Goal: Transaction & Acquisition: Purchase product/service

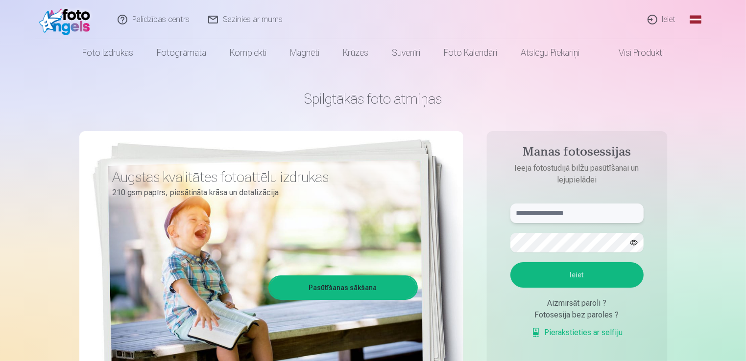
click at [574, 207] on input "text" at bounding box center [576, 214] width 133 height 20
click at [594, 214] on input "text" at bounding box center [576, 214] width 133 height 20
click at [585, 216] on input "******" at bounding box center [576, 214] width 133 height 20
type input "**********"
click at [510, 262] on button "Ieiet" at bounding box center [576, 274] width 133 height 25
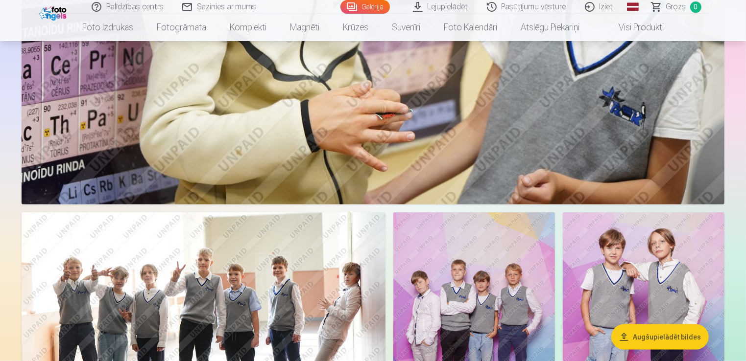
scroll to position [1098, 0]
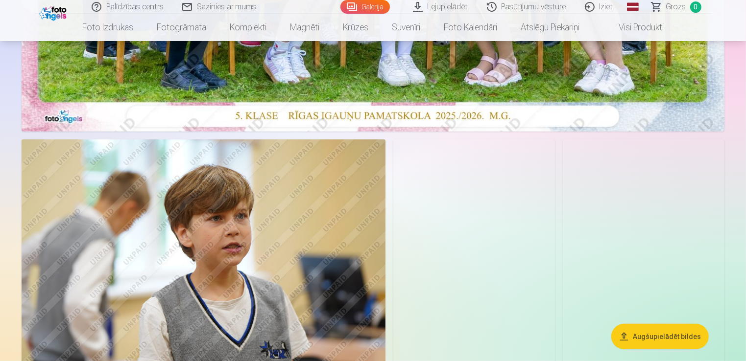
scroll to position [444, 0]
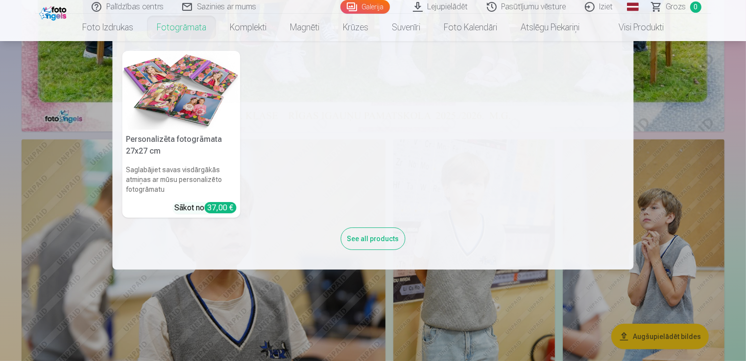
click at [190, 24] on link "Fotogrāmata" at bounding box center [181, 27] width 73 height 27
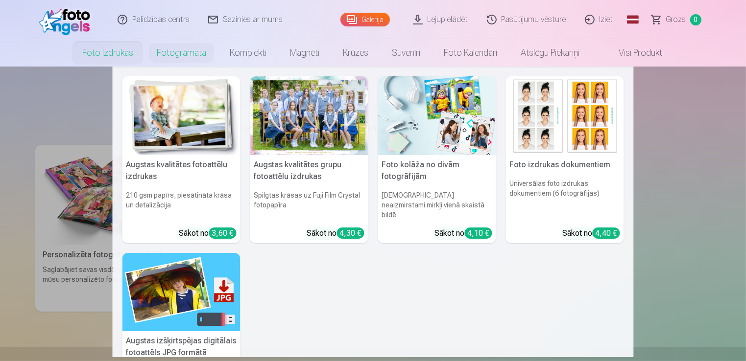
click at [101, 52] on link "Foto izdrukas" at bounding box center [107, 52] width 74 height 27
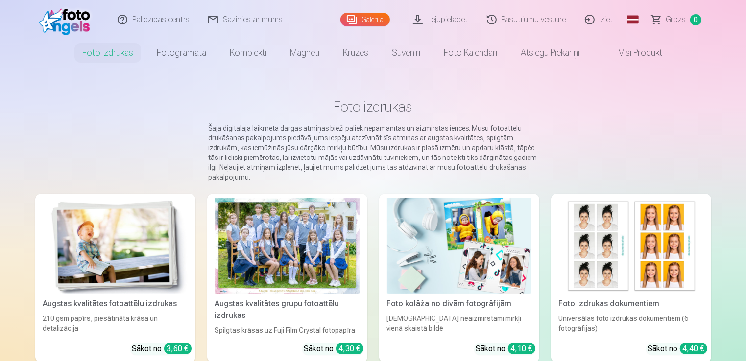
click at [84, 23] on img at bounding box center [67, 19] width 56 height 31
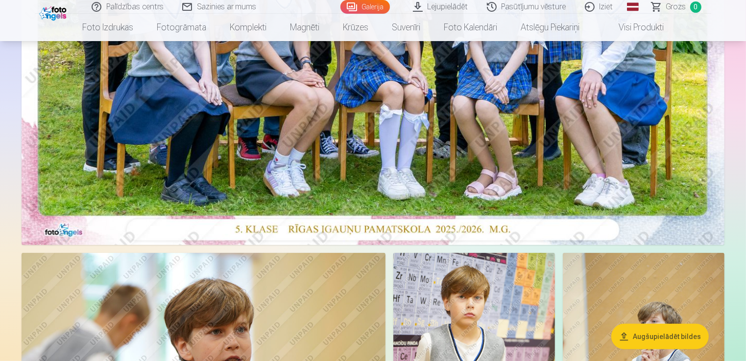
scroll to position [336, 0]
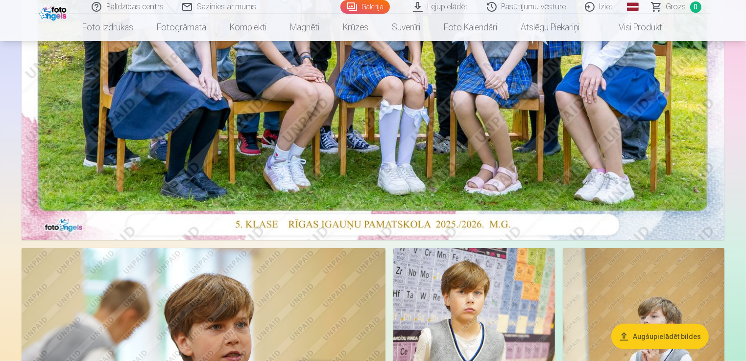
click at [654, 336] on button "Augšupielādēt bildes" at bounding box center [659, 336] width 97 height 25
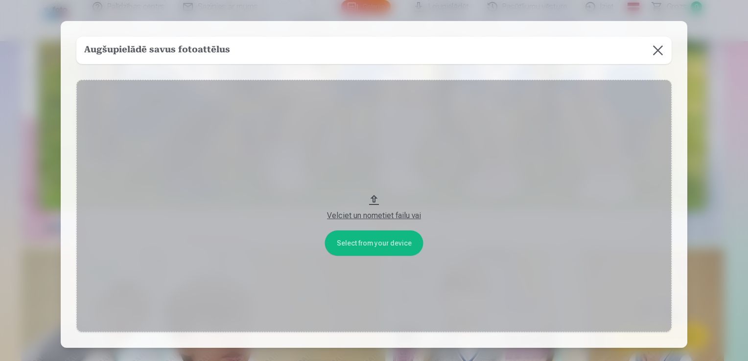
click at [399, 250] on button "Velciet un nometiet failu vai" at bounding box center [373, 206] width 595 height 253
click at [660, 52] on button at bounding box center [657, 50] width 27 height 27
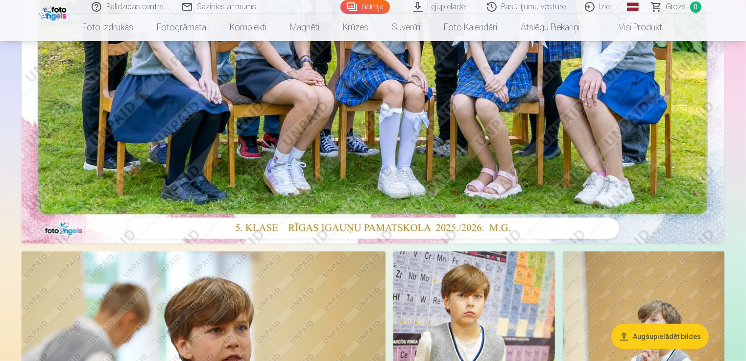
scroll to position [328, 0]
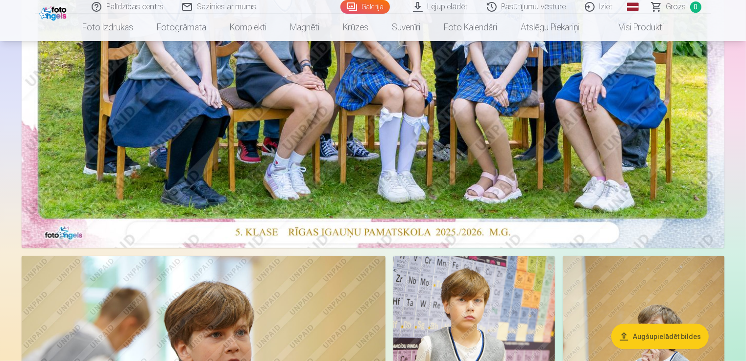
click at [627, 33] on link "Visi produkti" at bounding box center [633, 27] width 84 height 27
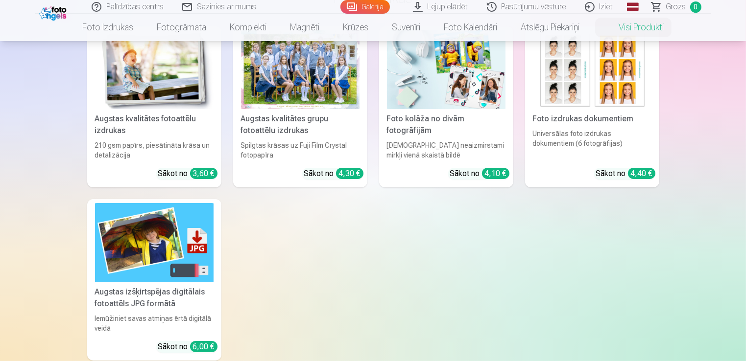
scroll to position [67, 0]
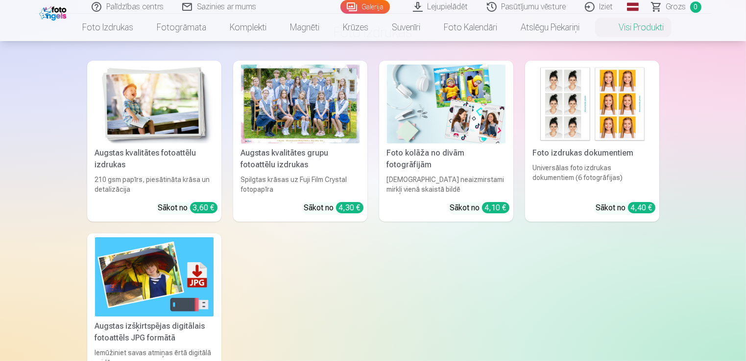
click at [157, 165] on div "Augstas kvalitātes fotoattēlu izdrukas" at bounding box center [154, 158] width 126 height 23
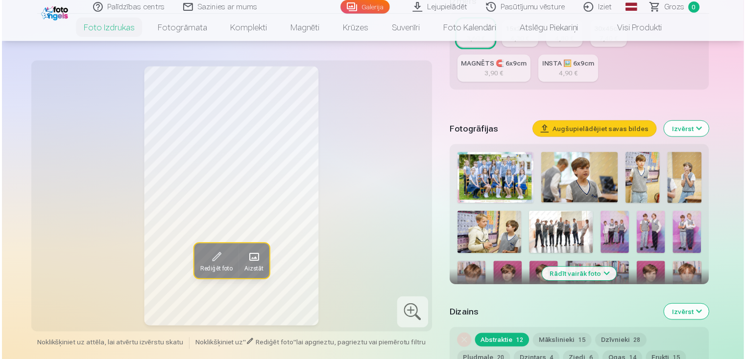
scroll to position [249, 0]
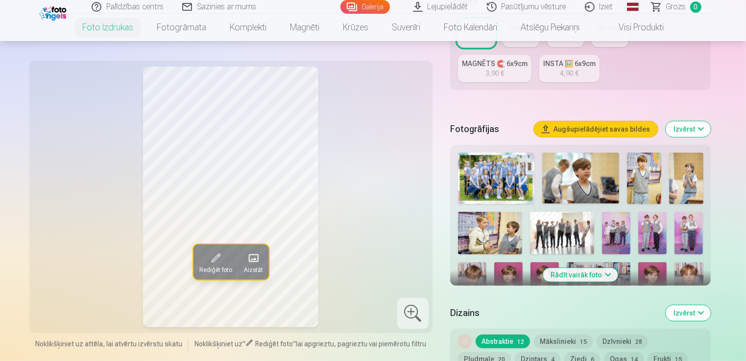
click at [490, 187] on img at bounding box center [496, 178] width 77 height 51
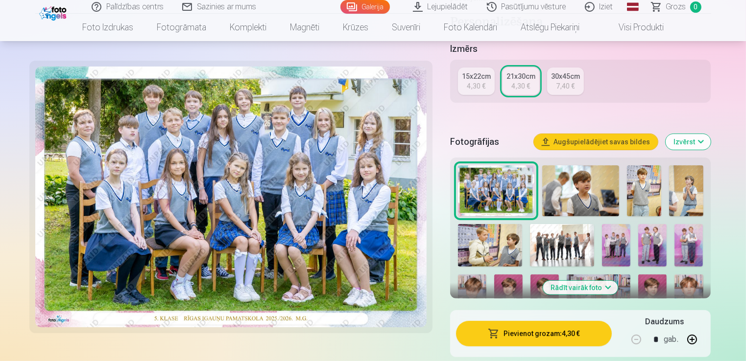
scroll to position [232, 0]
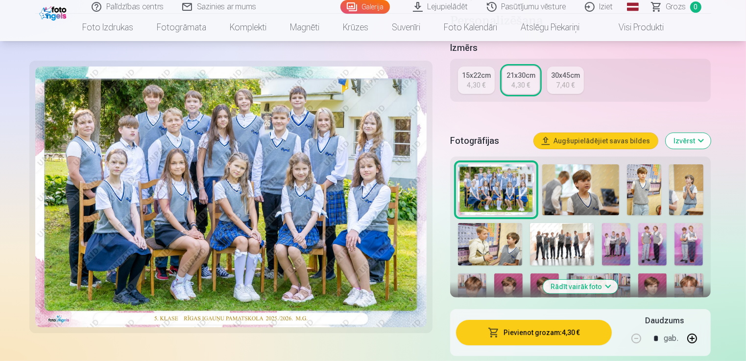
click at [559, 237] on img at bounding box center [562, 244] width 64 height 43
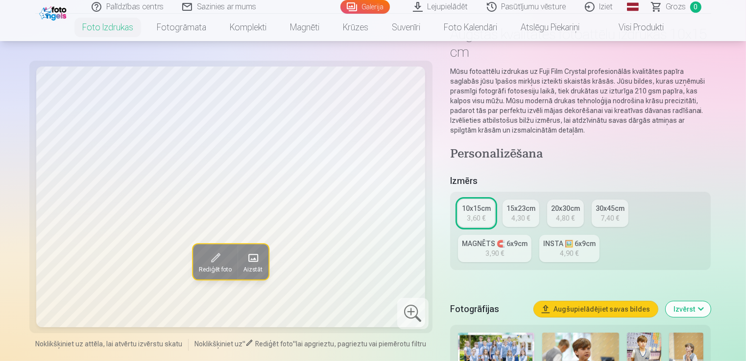
scroll to position [101, 0]
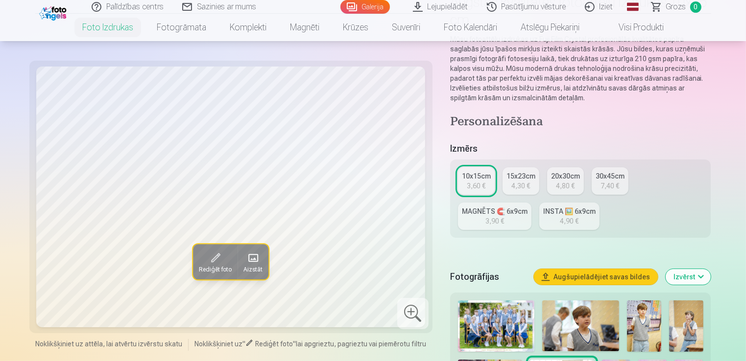
click at [478, 187] on div "3,60 €" at bounding box center [476, 186] width 19 height 10
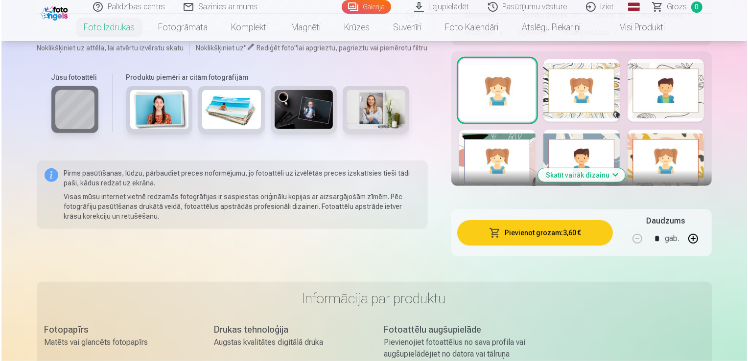
scroll to position [610, 0]
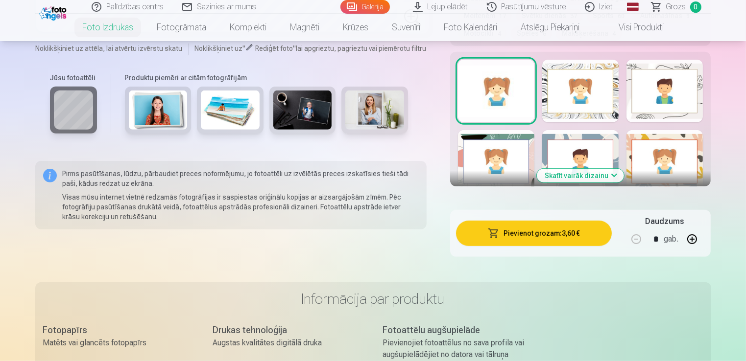
click at [506, 109] on div at bounding box center [496, 91] width 76 height 63
click at [512, 239] on button "Pievienot grozam : 3,60 €" at bounding box center [534, 233] width 156 height 25
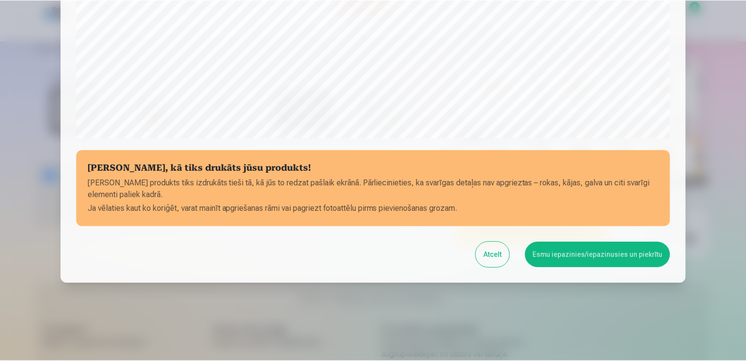
scroll to position [343, 0]
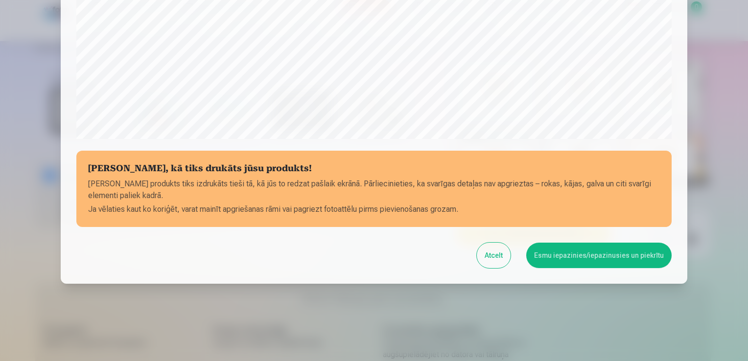
click at [582, 256] on button "Esmu iepazinies/iepazinusies un piekrītu" at bounding box center [598, 255] width 145 height 25
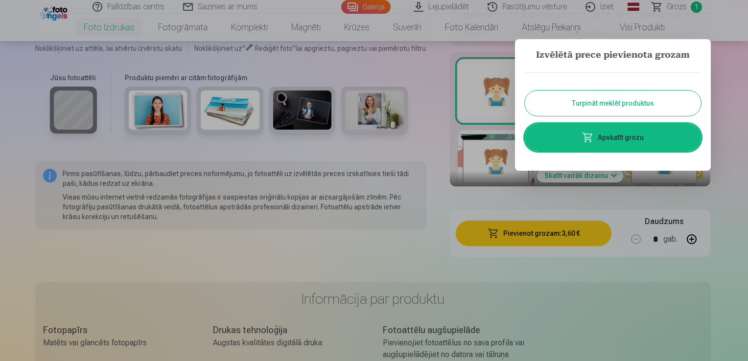
click at [593, 97] on button "Turpināt meklēt produktus" at bounding box center [613, 103] width 176 height 25
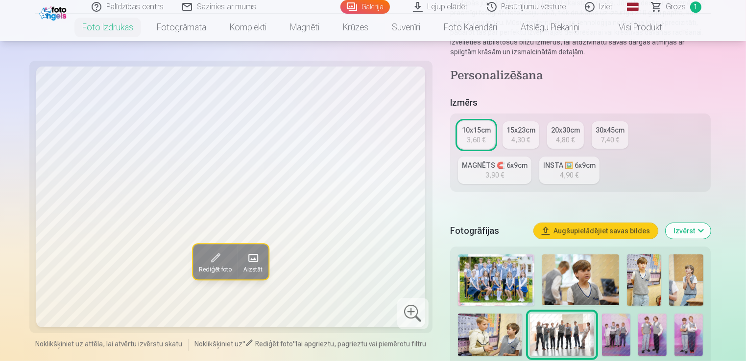
scroll to position [142, 0]
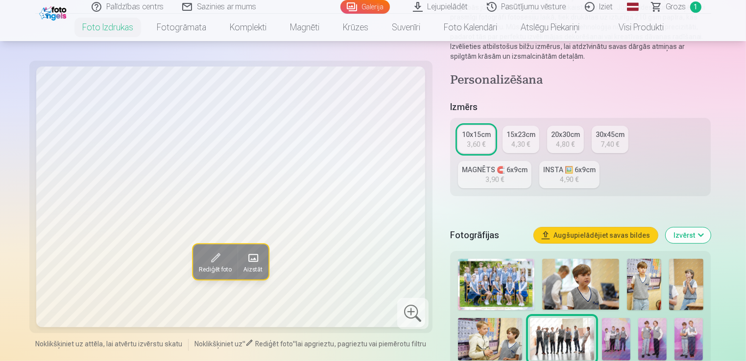
click at [497, 280] on img at bounding box center [496, 284] width 77 height 51
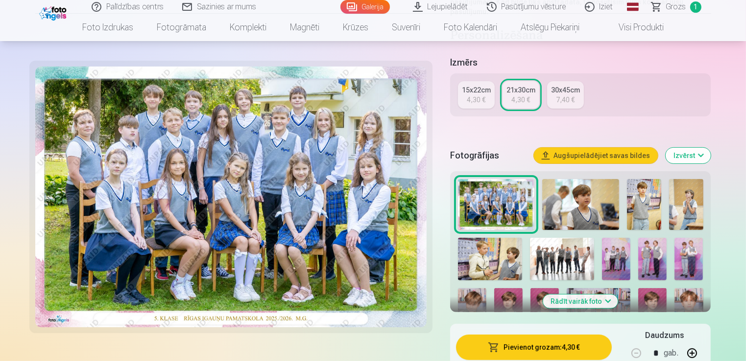
scroll to position [361, 0]
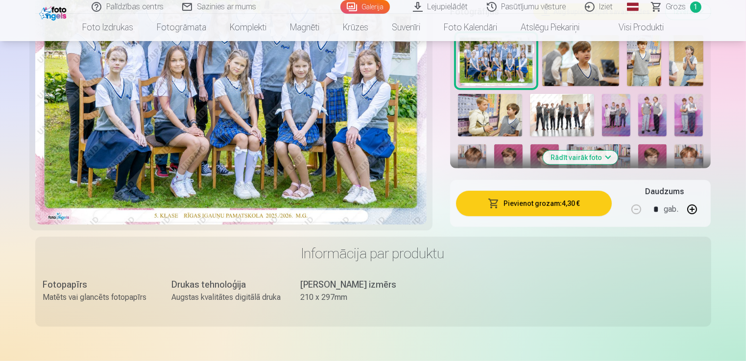
click at [532, 202] on button "Pievienot grozam : 4,30 €" at bounding box center [534, 203] width 156 height 25
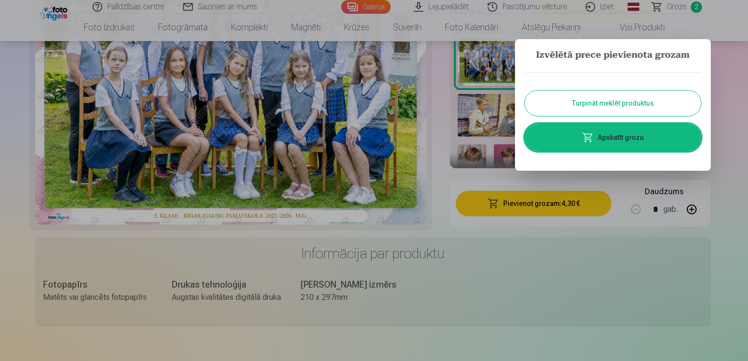
click at [560, 99] on button "Turpināt meklēt produktus" at bounding box center [613, 103] width 176 height 25
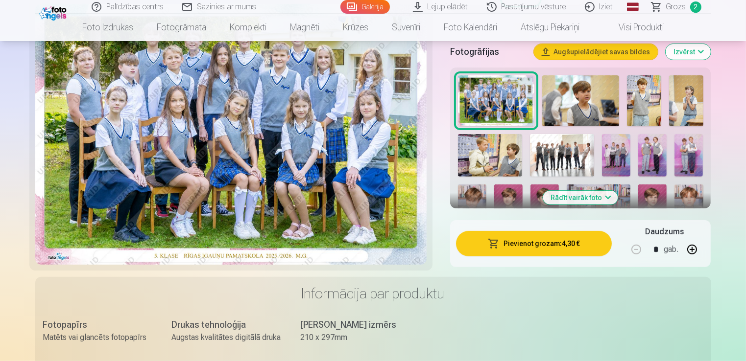
scroll to position [320, 0]
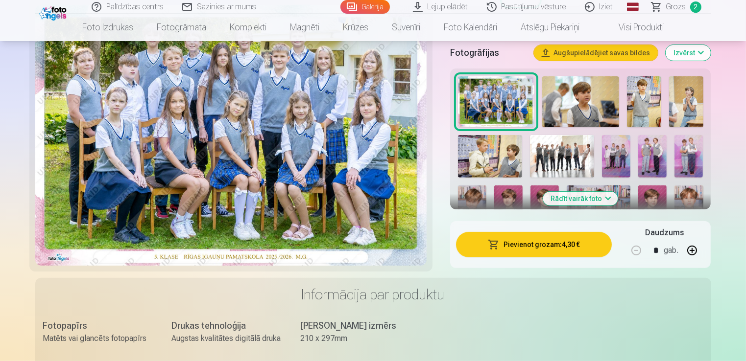
click at [656, 160] on img at bounding box center [652, 156] width 28 height 43
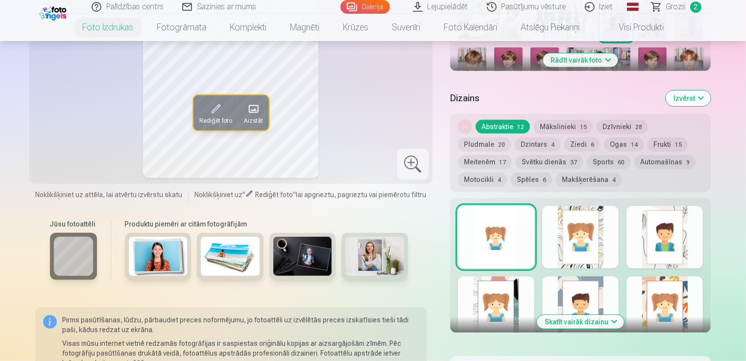
scroll to position [466, 0]
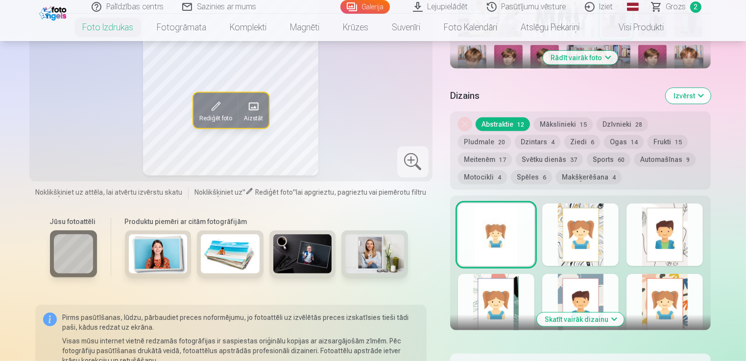
click at [505, 242] on div at bounding box center [496, 235] width 76 height 63
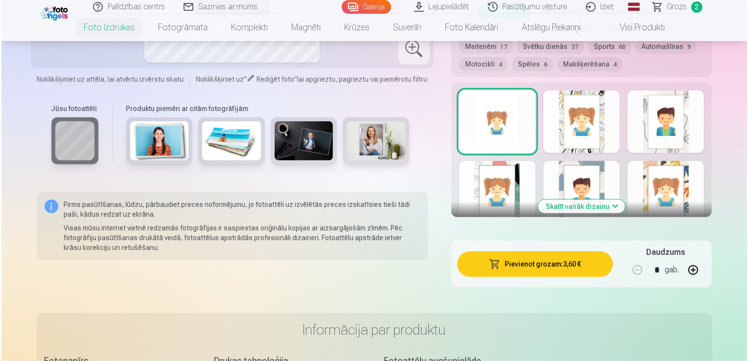
scroll to position [580, 0]
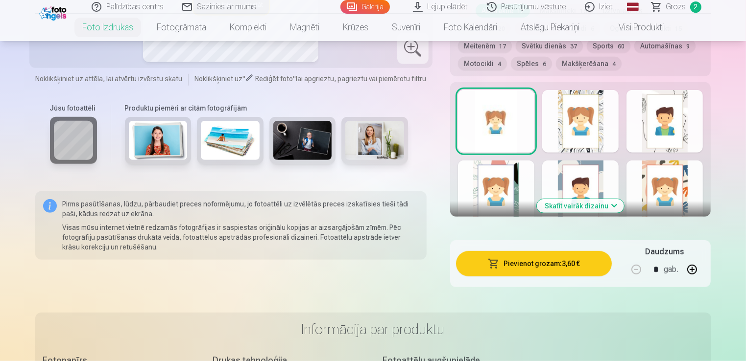
click at [516, 263] on button "Pievienot grozam : 3,60 €" at bounding box center [534, 263] width 156 height 25
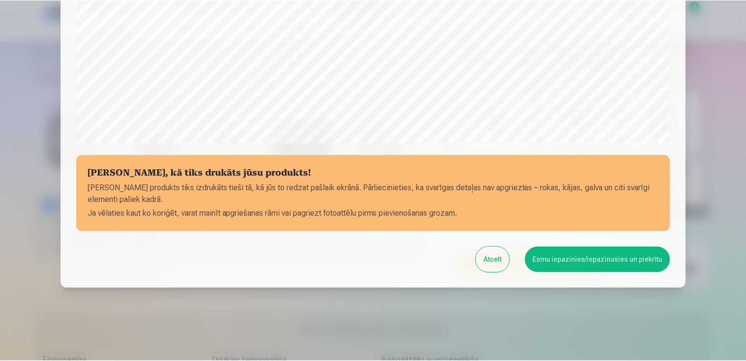
scroll to position [343, 0]
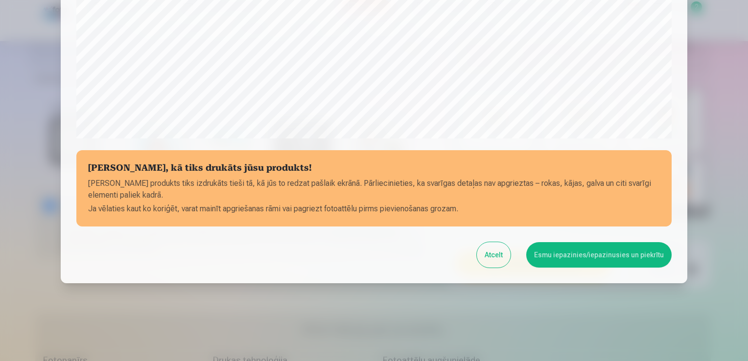
click at [560, 261] on button "Esmu iepazinies/iepazinusies un piekrītu" at bounding box center [598, 254] width 145 height 25
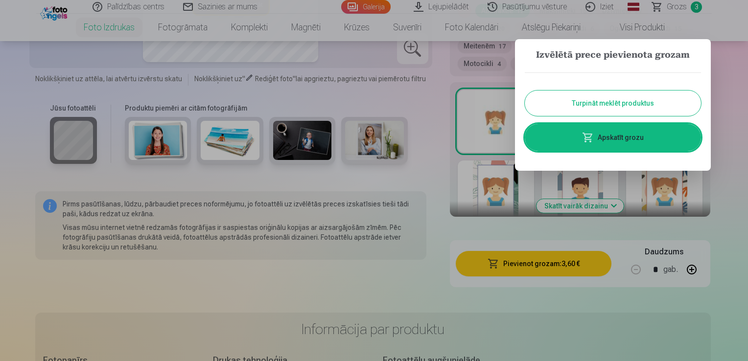
click at [576, 107] on button "Turpināt meklēt produktus" at bounding box center [613, 103] width 176 height 25
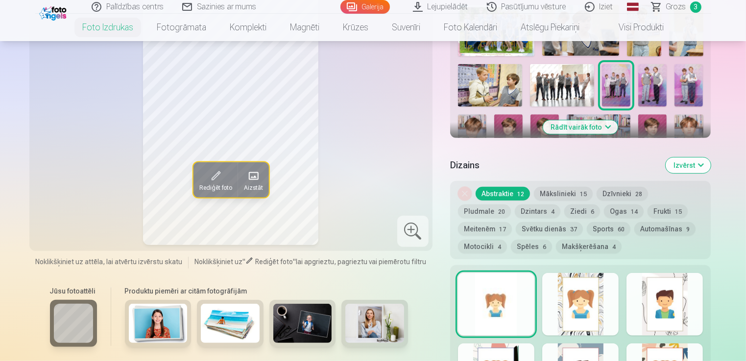
scroll to position [395, 0]
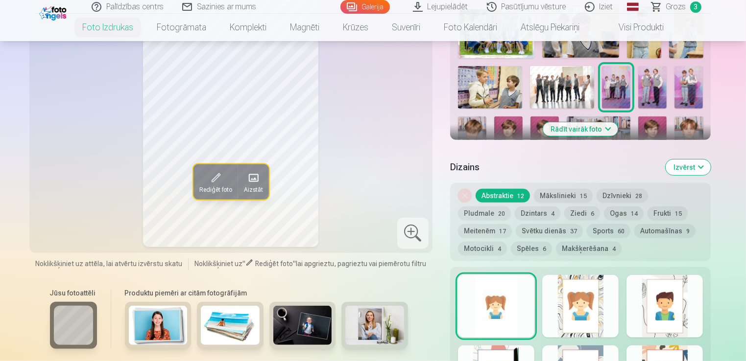
click at [678, 87] on img at bounding box center [688, 87] width 28 height 43
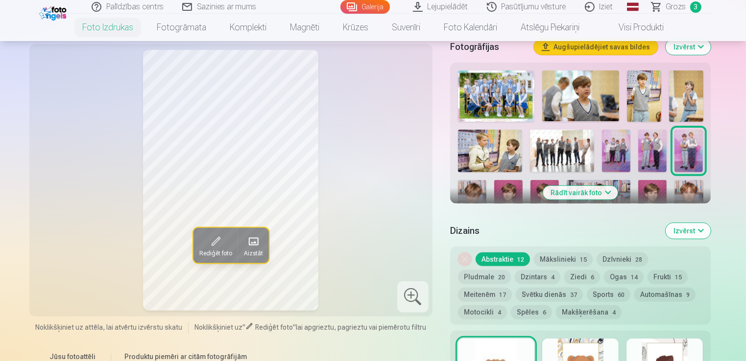
scroll to position [332, 0]
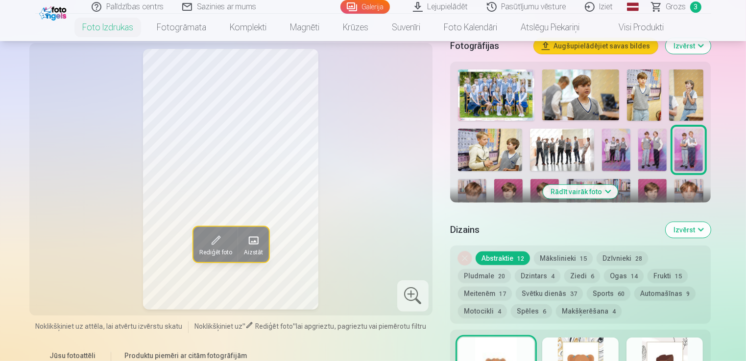
click at [694, 9] on span "3" at bounding box center [695, 6] width 11 height 11
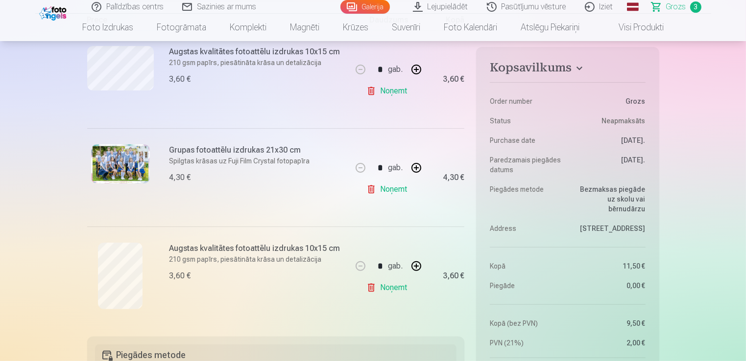
scroll to position [221, 0]
click at [374, 286] on link "Noņemt" at bounding box center [388, 288] width 45 height 20
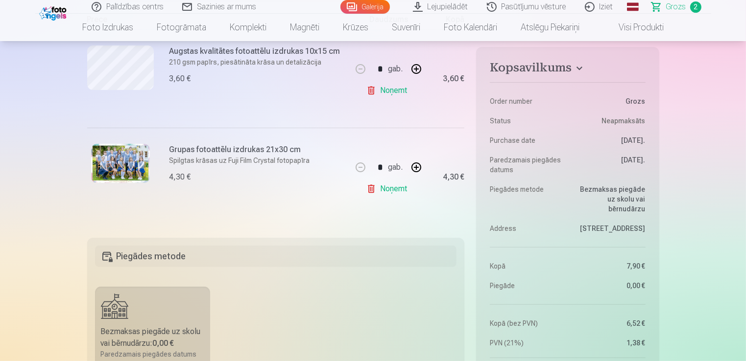
scroll to position [0, 0]
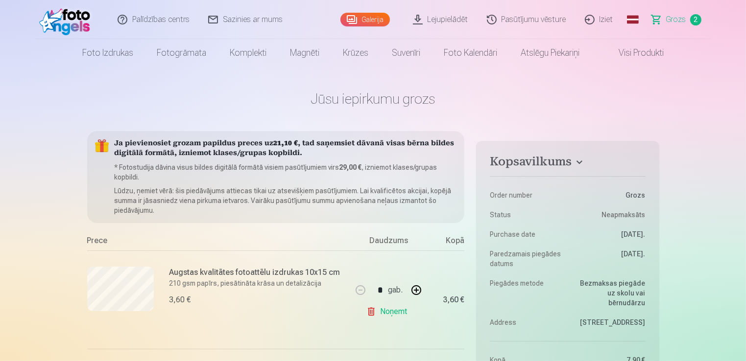
click at [77, 17] on img at bounding box center [67, 19] width 56 height 31
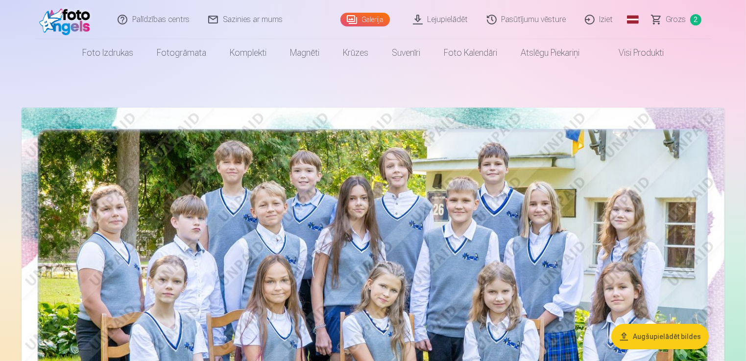
click at [637, 57] on link "Visi produkti" at bounding box center [633, 52] width 84 height 27
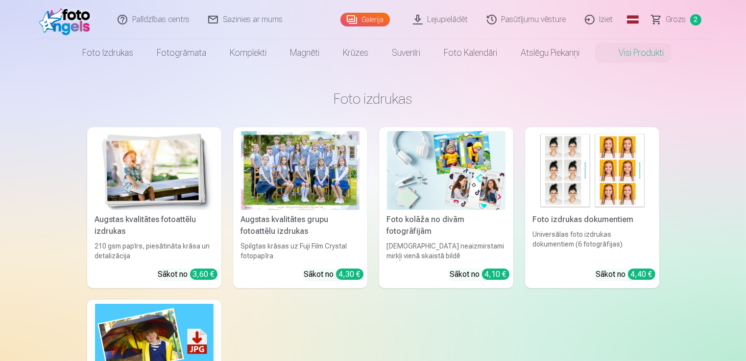
click at [189, 170] on img at bounding box center [154, 170] width 118 height 79
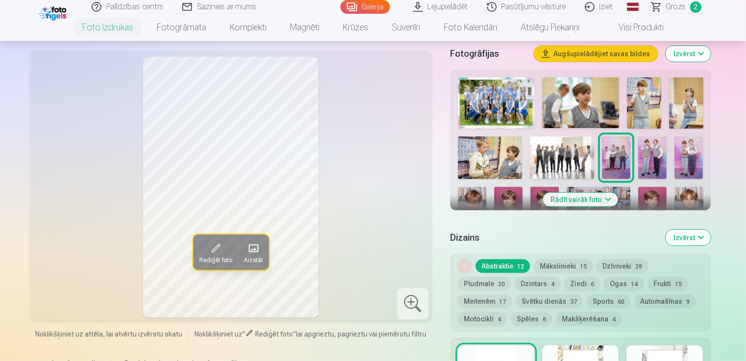
scroll to position [325, 0]
click at [648, 151] on img at bounding box center [652, 157] width 28 height 43
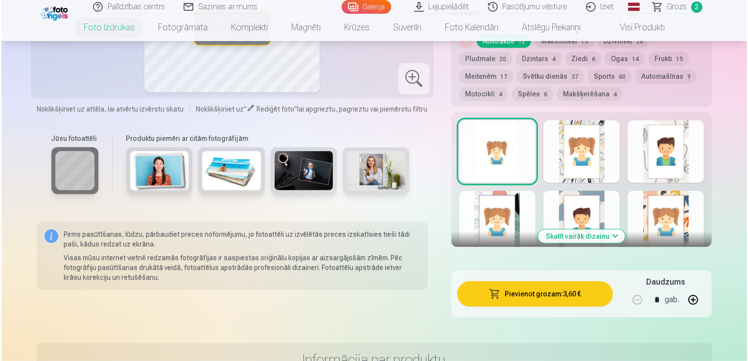
scroll to position [645, 0]
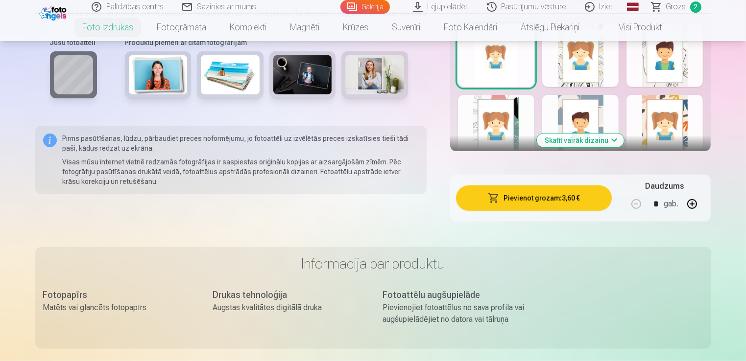
click at [524, 201] on button "Pievienot grozam : 3,60 €" at bounding box center [534, 198] width 156 height 25
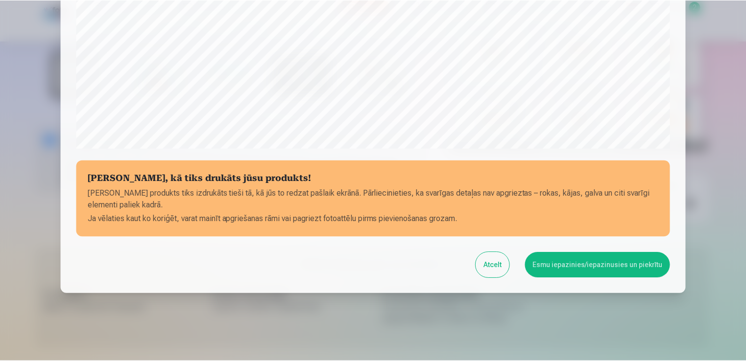
scroll to position [343, 0]
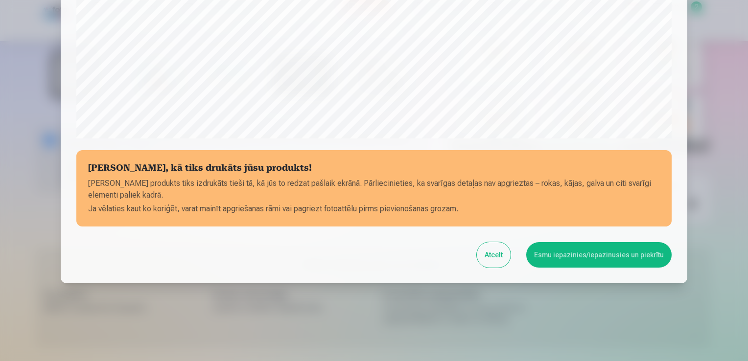
click at [566, 252] on button "Esmu iepazinies/iepazinusies un piekrītu" at bounding box center [598, 254] width 145 height 25
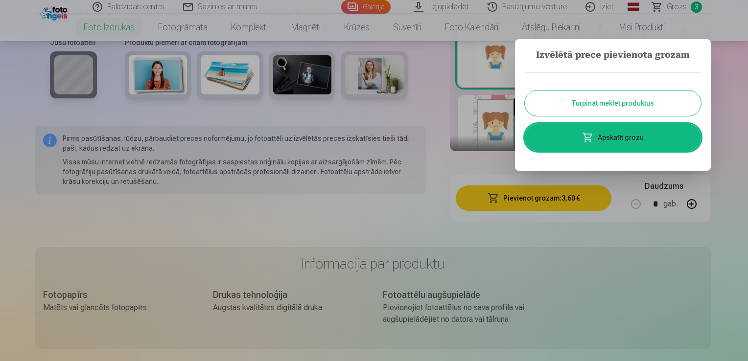
click at [557, 113] on button "Turpināt meklēt produktus" at bounding box center [613, 103] width 176 height 25
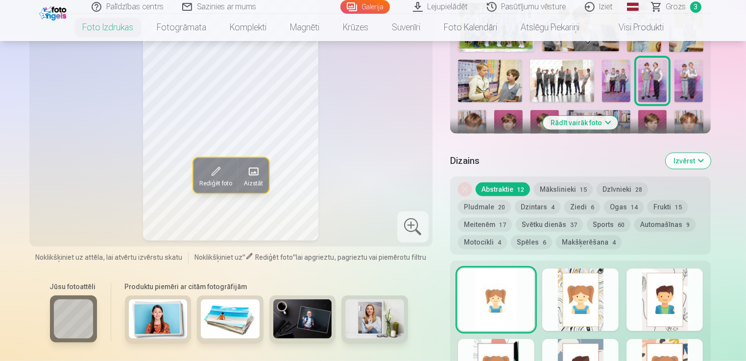
scroll to position [400, 0]
click at [690, 80] on img at bounding box center [688, 81] width 28 height 43
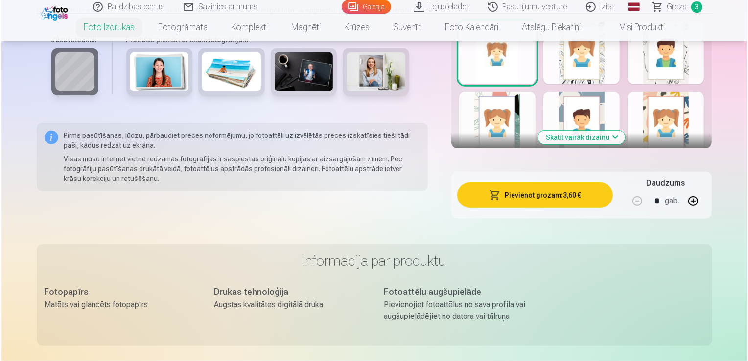
scroll to position [650, 0]
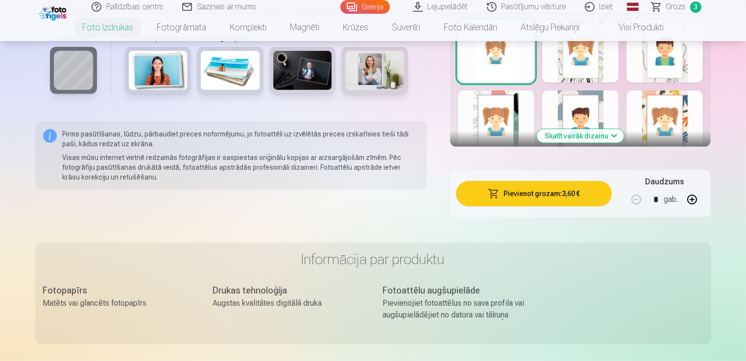
click at [505, 194] on button "Pievienot grozam : 3,60 €" at bounding box center [534, 193] width 156 height 25
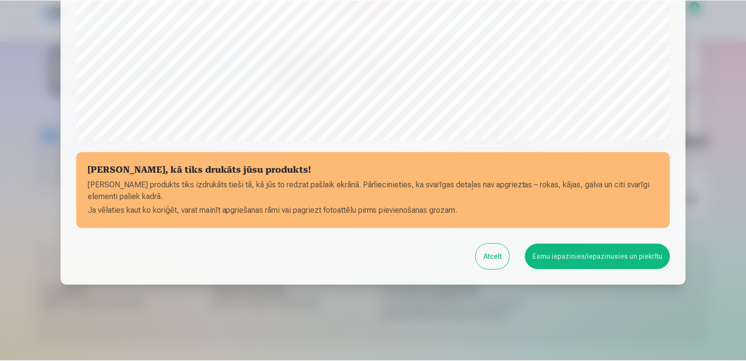
scroll to position [343, 0]
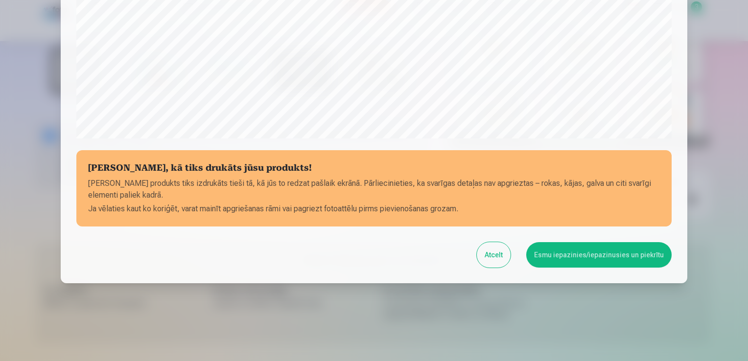
click at [566, 261] on button "Esmu iepazinies/iepazinusies un piekrītu" at bounding box center [598, 254] width 145 height 25
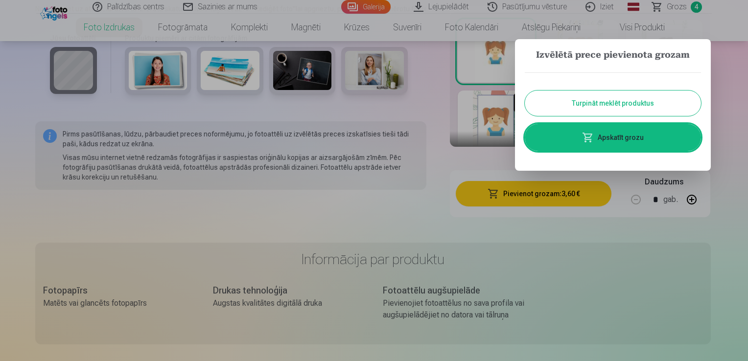
click at [582, 103] on button "Turpināt meklēt produktus" at bounding box center [613, 103] width 176 height 25
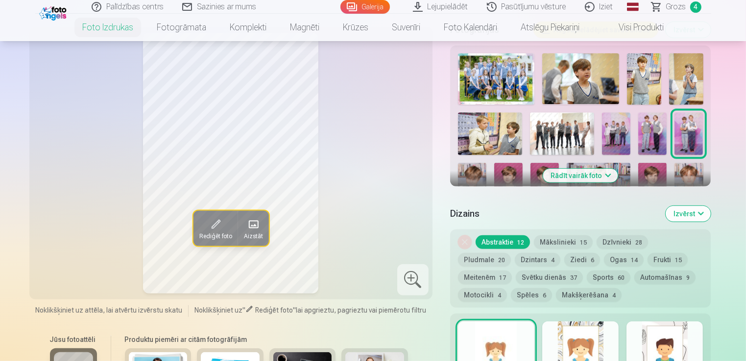
scroll to position [348, 0]
click at [580, 175] on button "Rādīt vairāk foto" at bounding box center [580, 176] width 75 height 14
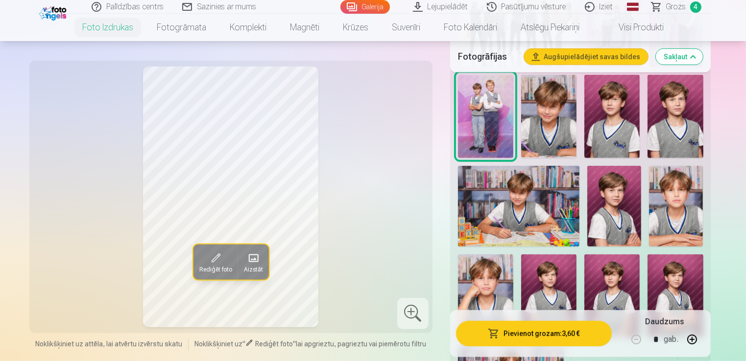
scroll to position [591, 0]
click at [674, 207] on img at bounding box center [676, 206] width 54 height 81
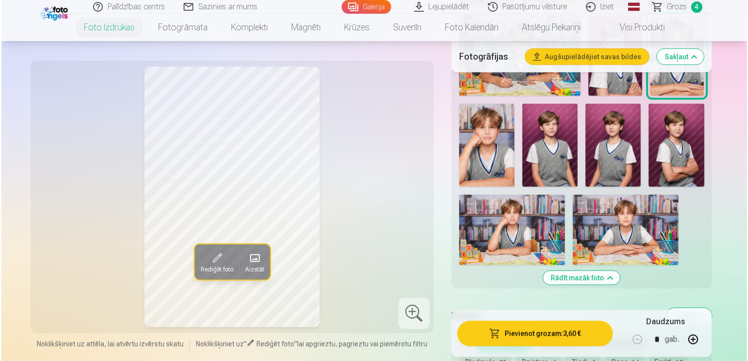
scroll to position [743, 0]
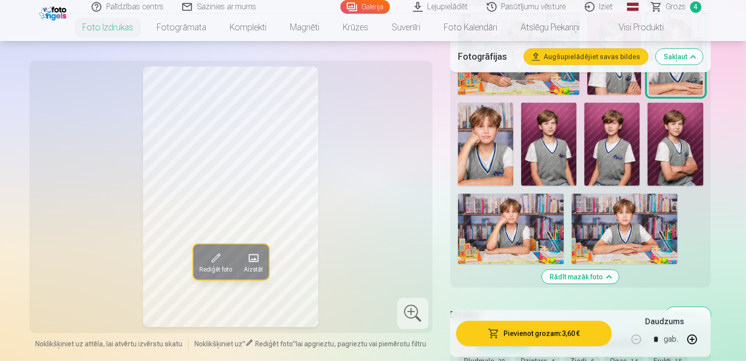
click at [505, 330] on button "Pievienot grozam : 3,60 €" at bounding box center [534, 333] width 156 height 25
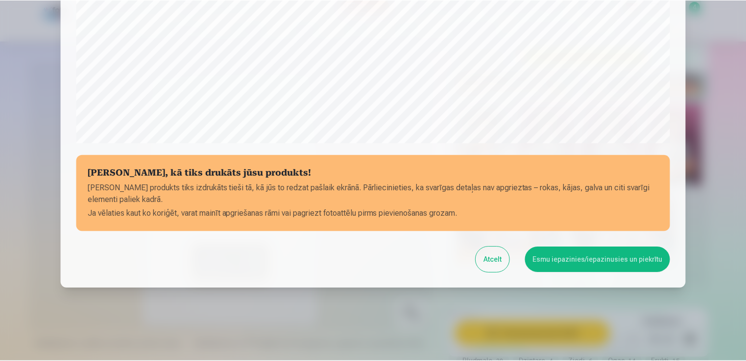
scroll to position [343, 0]
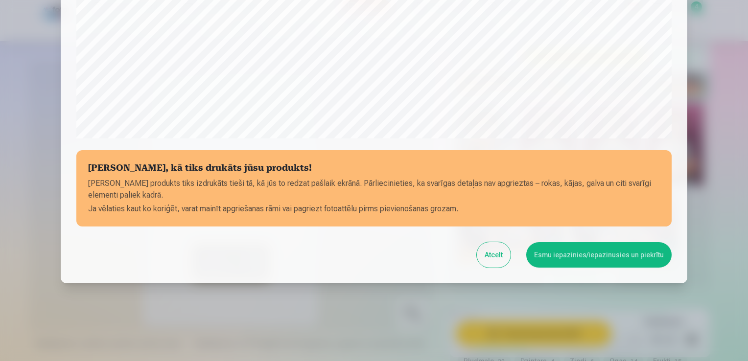
click at [588, 256] on button "Esmu iepazinies/iepazinusies un piekrītu" at bounding box center [598, 254] width 145 height 25
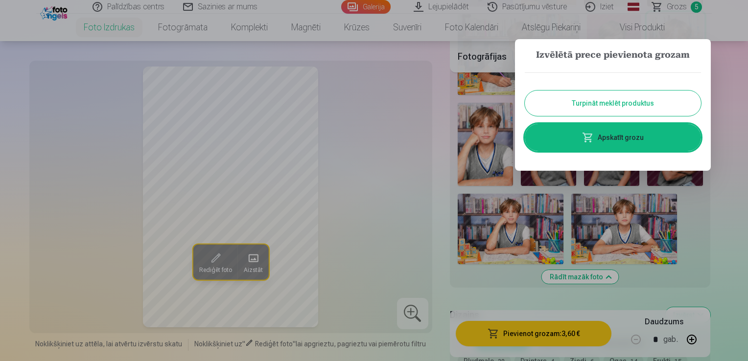
click at [584, 107] on button "Turpināt meklēt produktus" at bounding box center [613, 103] width 176 height 25
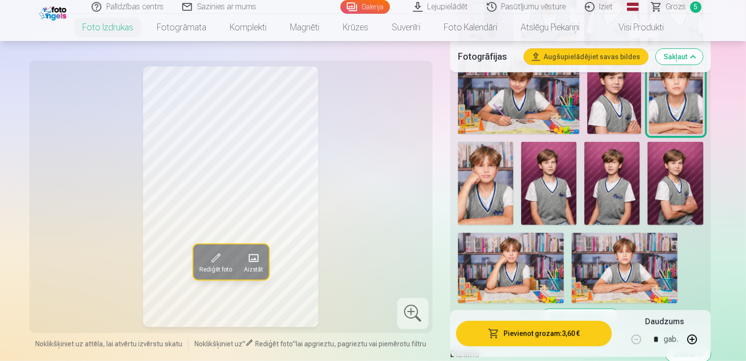
scroll to position [687, 0]
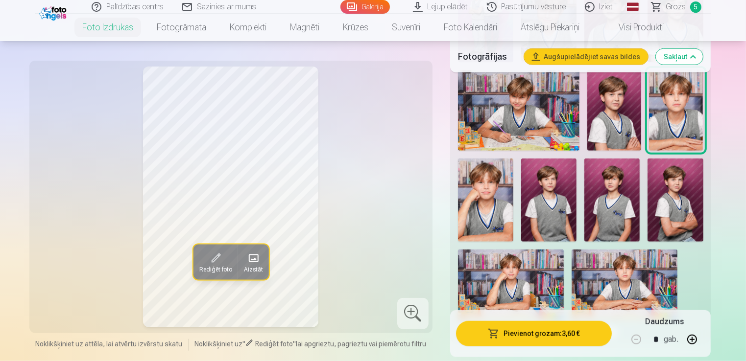
click at [486, 188] on img at bounding box center [485, 200] width 55 height 83
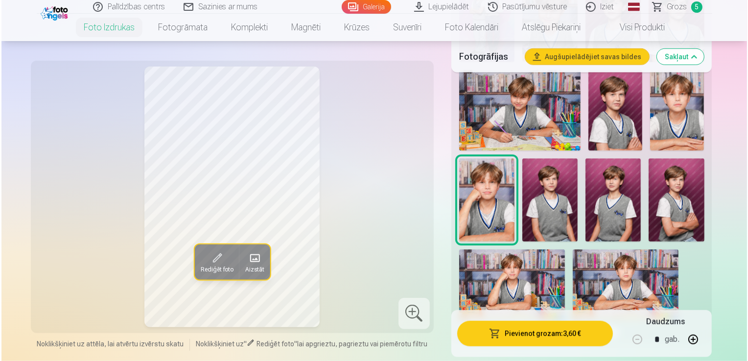
scroll to position [817, 0]
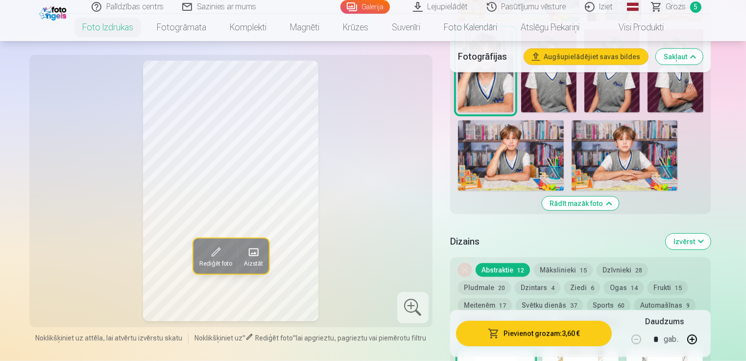
click at [501, 332] on button "Pievienot grozam : 3,60 €" at bounding box center [534, 333] width 156 height 25
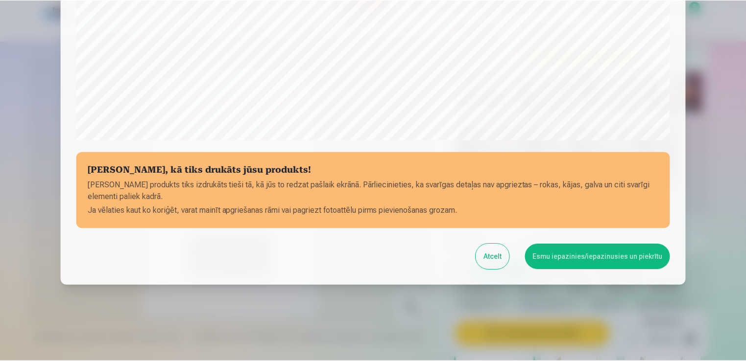
scroll to position [343, 0]
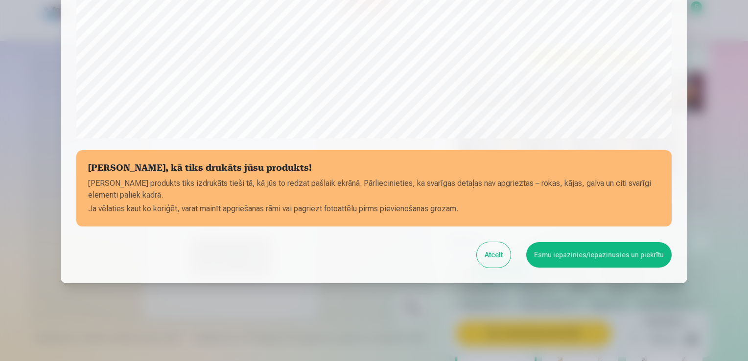
click at [585, 254] on button "Esmu iepazinies/iepazinusies un piekrītu" at bounding box center [598, 254] width 145 height 25
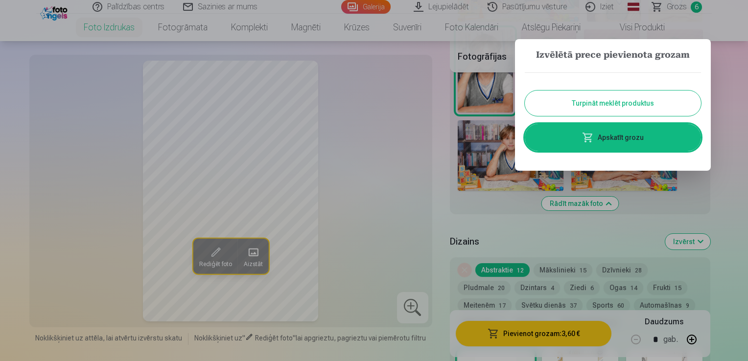
click at [604, 101] on button "Turpināt meklēt produktus" at bounding box center [613, 103] width 176 height 25
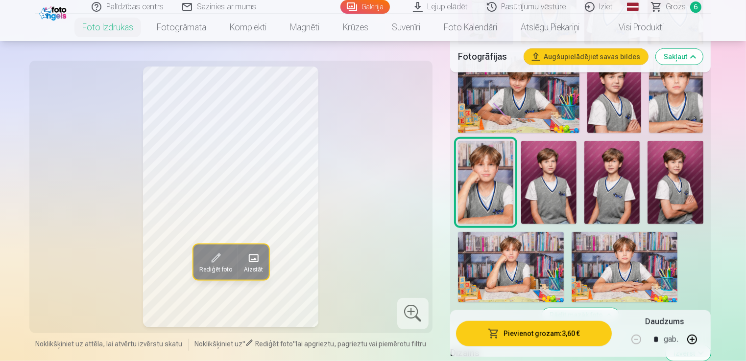
scroll to position [705, 0]
click at [597, 248] on img at bounding box center [624, 267] width 106 height 70
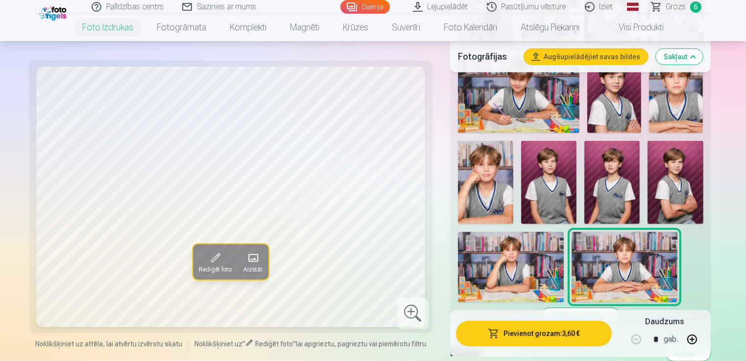
click at [687, 109] on img at bounding box center [676, 92] width 54 height 81
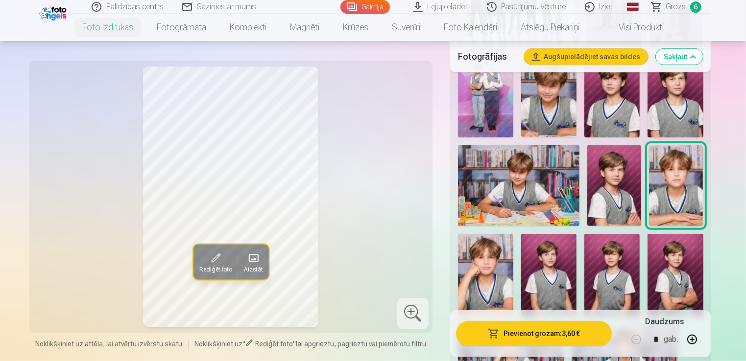
scroll to position [607, 0]
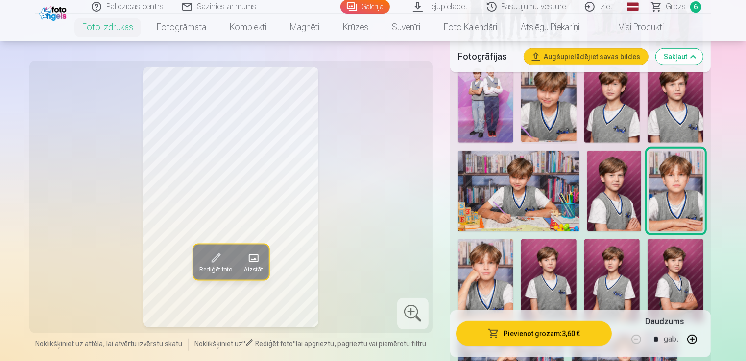
click at [601, 170] on img at bounding box center [614, 191] width 54 height 81
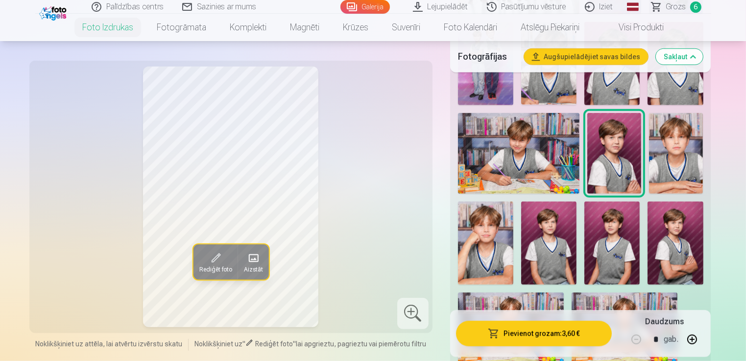
scroll to position [644, 0]
click at [592, 237] on img at bounding box center [611, 243] width 55 height 83
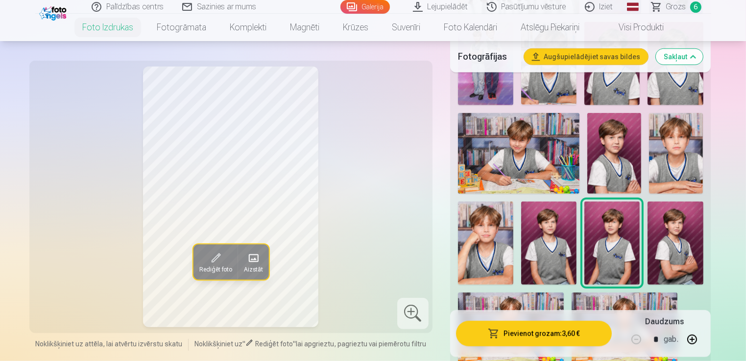
click at [671, 226] on img at bounding box center [674, 243] width 55 height 83
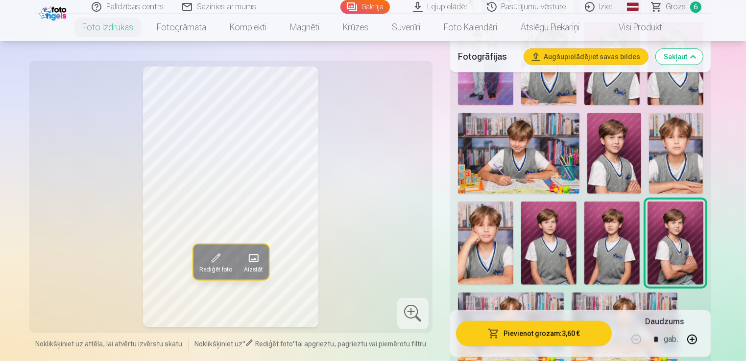
click at [625, 159] on img at bounding box center [614, 153] width 54 height 81
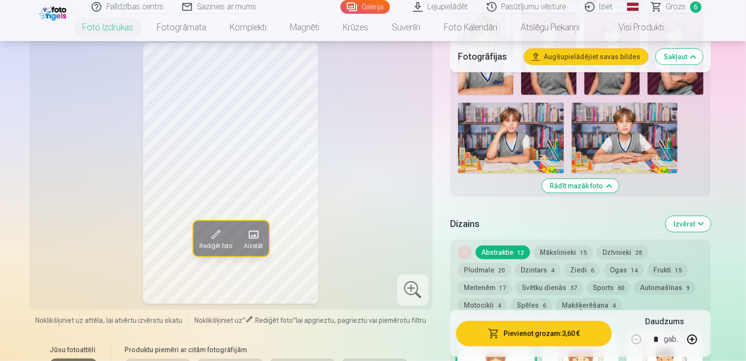
scroll to position [832, 0]
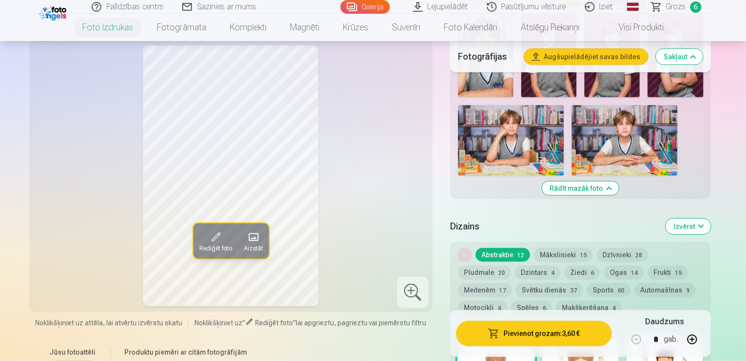
click at [691, 9] on span "6" at bounding box center [695, 6] width 11 height 11
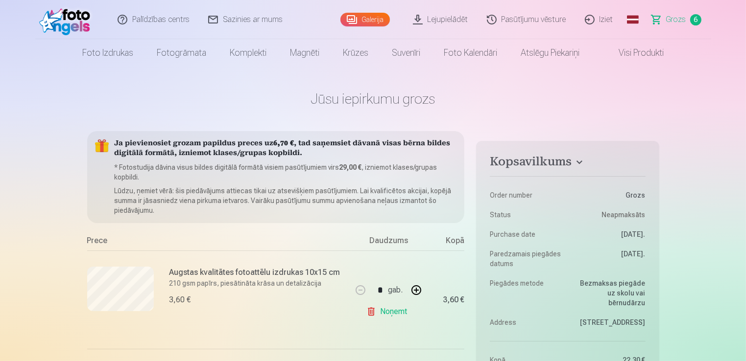
click at [614, 45] on link "Visi produkti" at bounding box center [633, 52] width 84 height 27
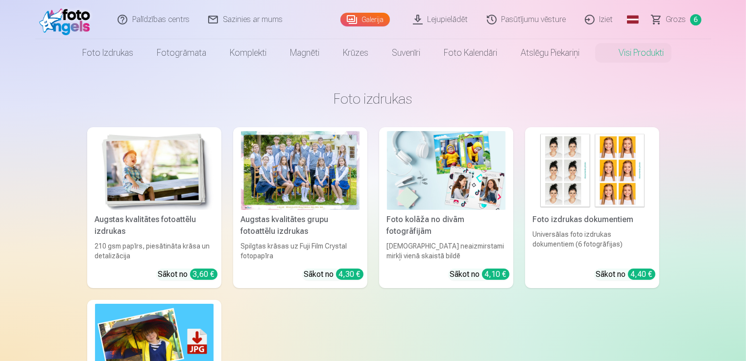
click at [137, 187] on img at bounding box center [154, 170] width 118 height 79
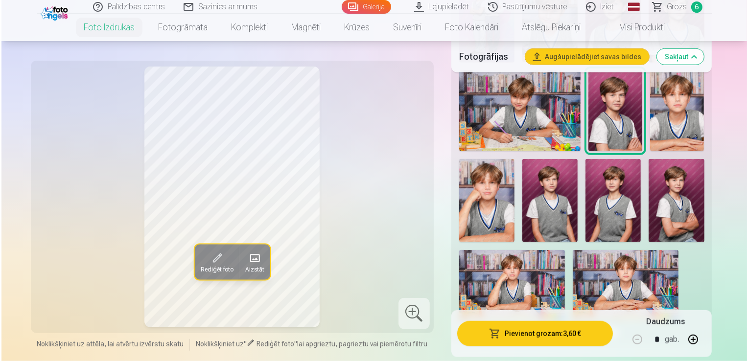
scroll to position [686, 0]
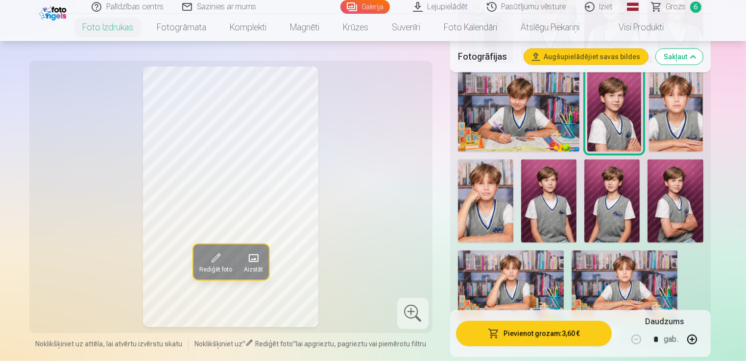
click at [672, 117] on img at bounding box center [676, 111] width 54 height 81
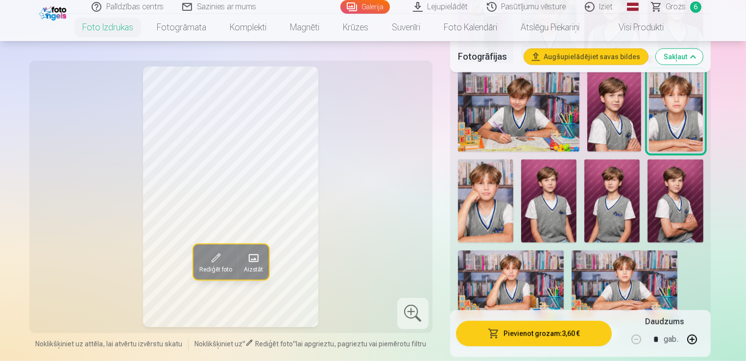
click at [510, 327] on button "Pievienot grozam : 3,60 €" at bounding box center [534, 333] width 156 height 25
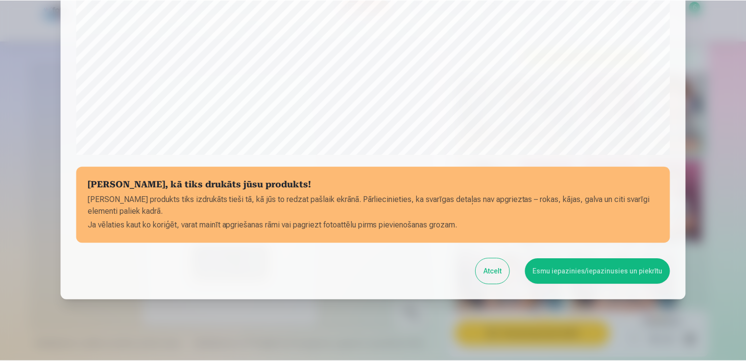
scroll to position [343, 0]
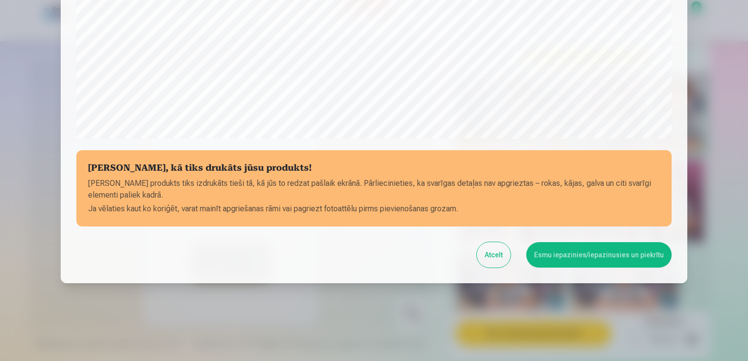
click at [573, 255] on button "Esmu iepazinies/iepazinusies un piekrītu" at bounding box center [598, 254] width 145 height 25
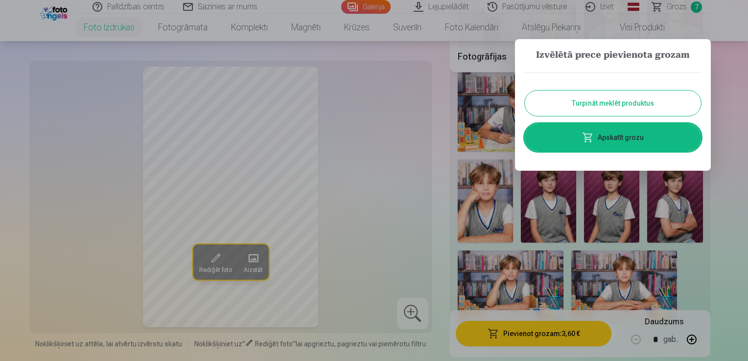
click at [617, 145] on link "Apskatīt grozu" at bounding box center [613, 137] width 176 height 27
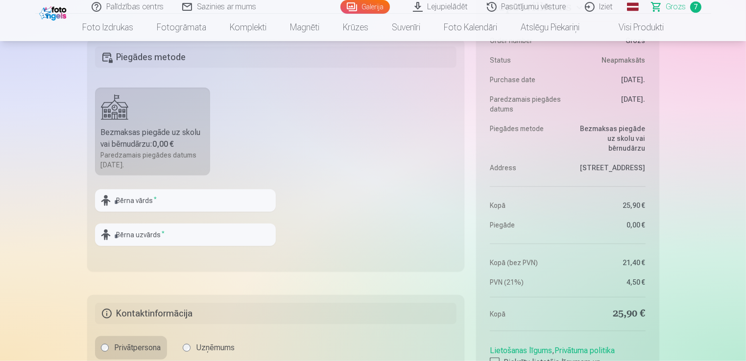
scroll to position [1108, 0]
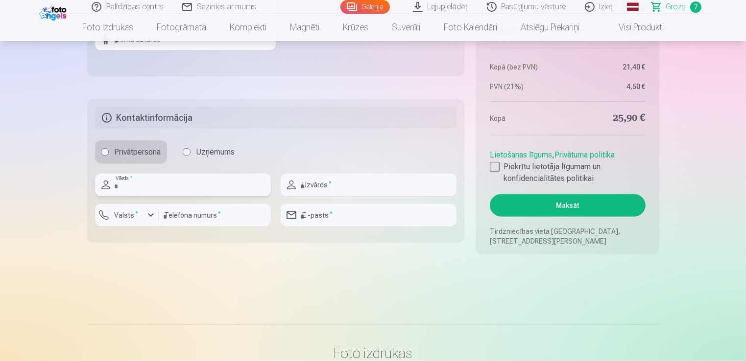
click at [201, 184] on input "text" at bounding box center [183, 185] width 176 height 23
type input "*"
type input "****"
type input "*****"
click at [184, 219] on input "number" at bounding box center [215, 215] width 112 height 23
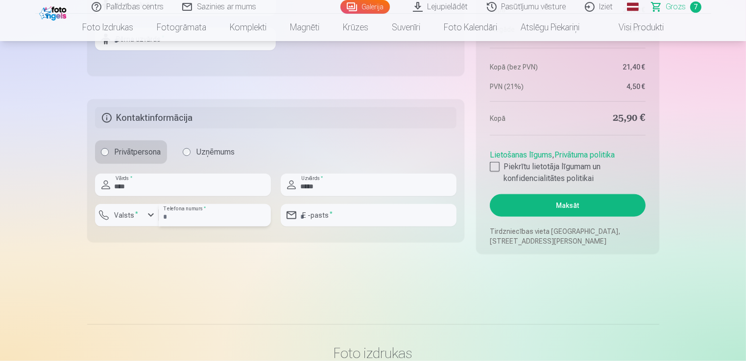
type input "********"
type input "**********"
click at [153, 215] on div "button" at bounding box center [151, 216] width 12 height 12
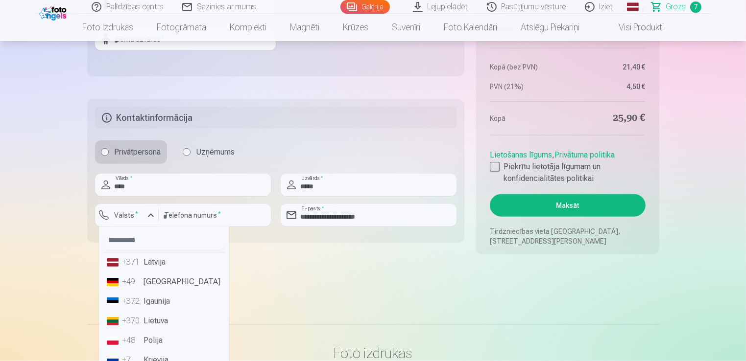
click at [156, 261] on li "+371 Latvija" at bounding box center [164, 263] width 122 height 20
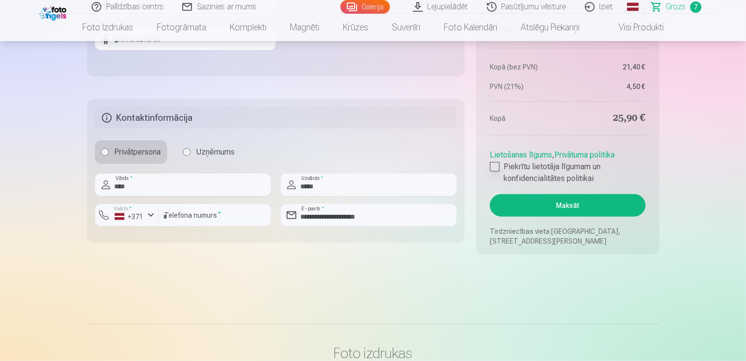
click at [495, 167] on div at bounding box center [495, 167] width 10 height 10
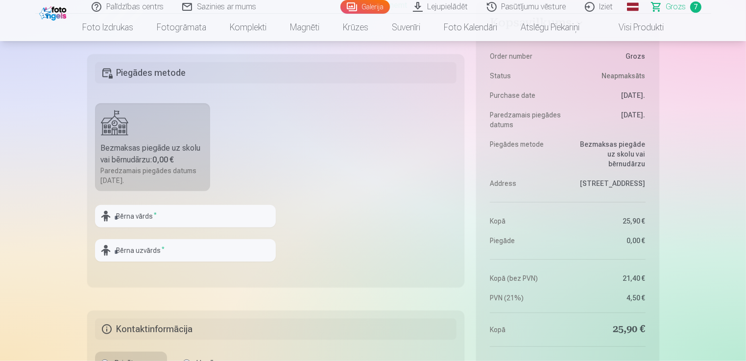
scroll to position [896, 0]
click at [170, 220] on input "text" at bounding box center [185, 217] width 181 height 23
type input "*******"
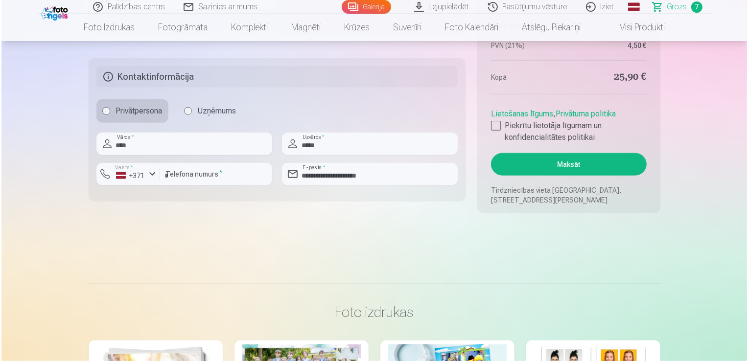
scroll to position [1151, 0]
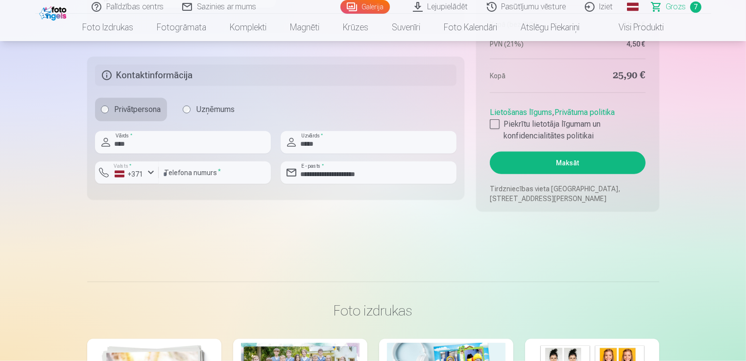
type input "******"
click at [567, 156] on button "Maksāt" at bounding box center [567, 163] width 155 height 23
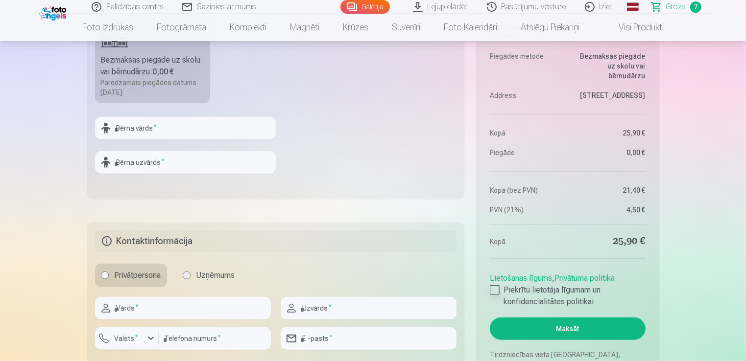
scroll to position [984, 0]
click at [194, 122] on input "text" at bounding box center [185, 128] width 181 height 23
type input "*******"
type input "******"
type input "****"
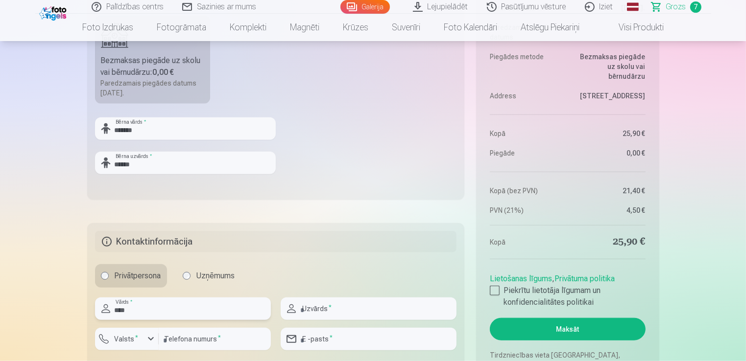
type input "*****"
type input "********"
type input "**********"
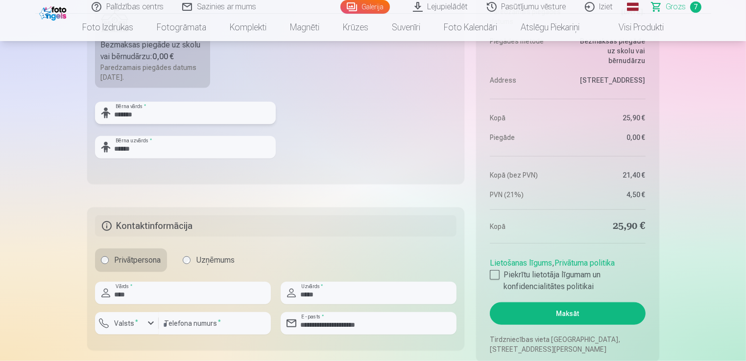
scroll to position [1005, 0]
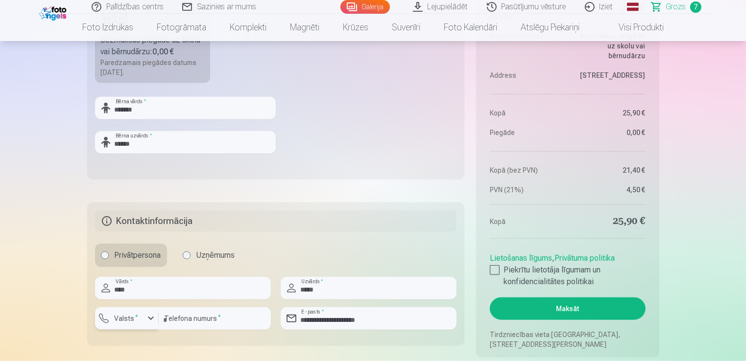
click at [145, 316] on div "button" at bounding box center [151, 319] width 12 height 12
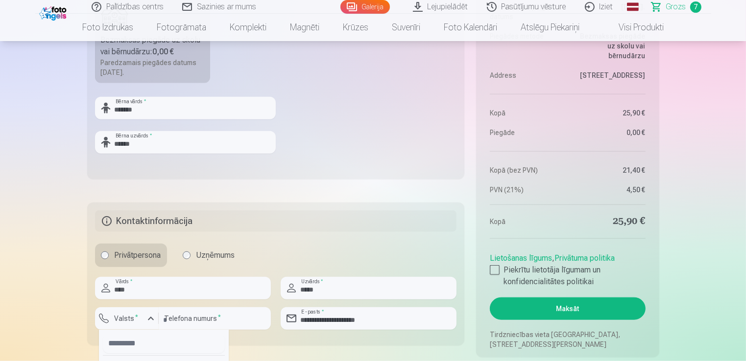
scroll to position [1018, 0]
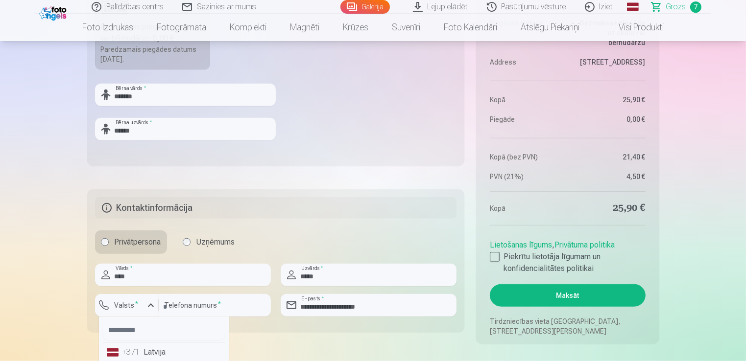
click at [493, 250] on div "Lietošanas līgums , Privātuma politika Piekrītu lietotāja līgumam un konfidenci…" at bounding box center [567, 254] width 155 height 39
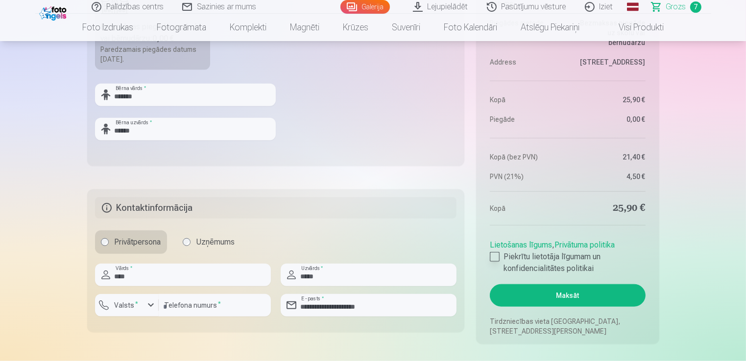
click at [494, 252] on div at bounding box center [495, 257] width 10 height 10
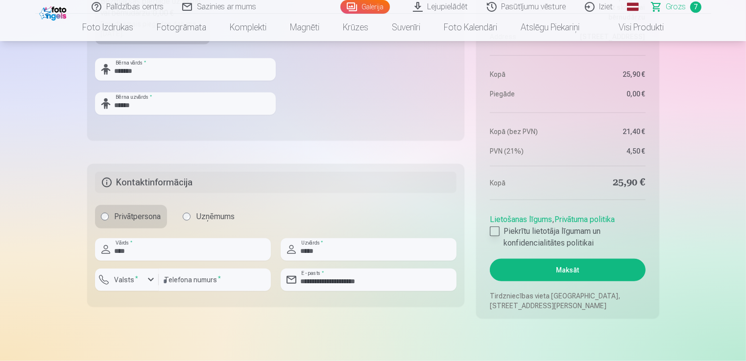
scroll to position [1055, 0]
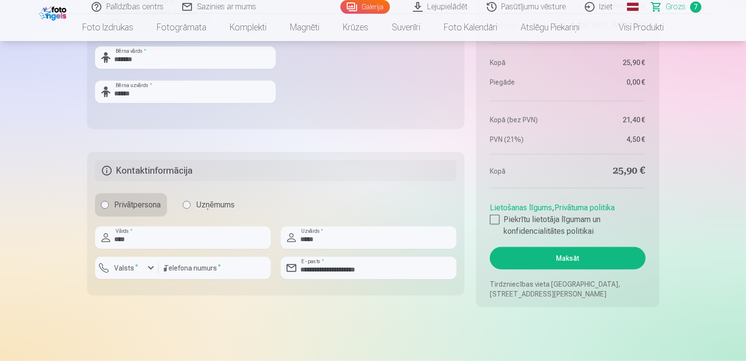
click at [557, 256] on button "Maksāt" at bounding box center [567, 258] width 155 height 23
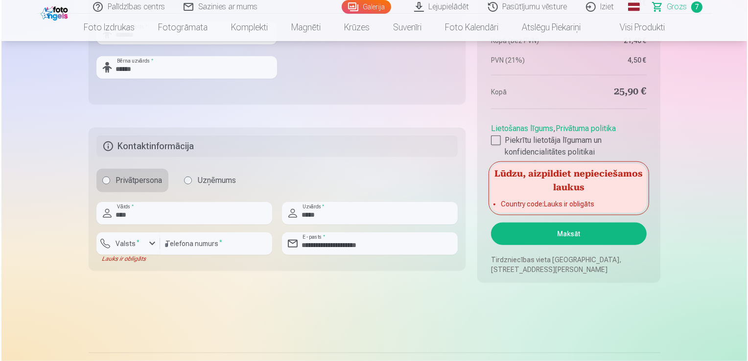
scroll to position [1079, 0]
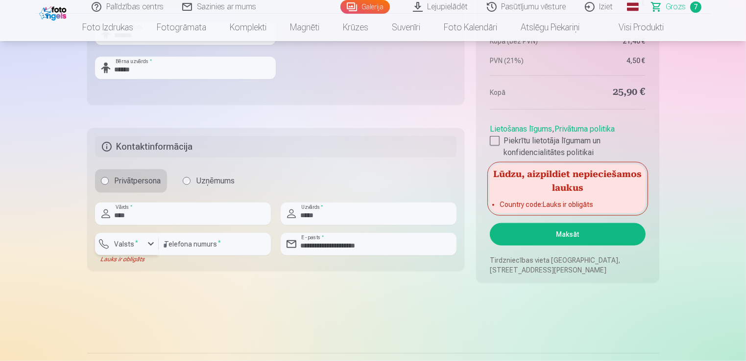
click at [136, 242] on sup "*" at bounding box center [137, 242] width 3 height 6
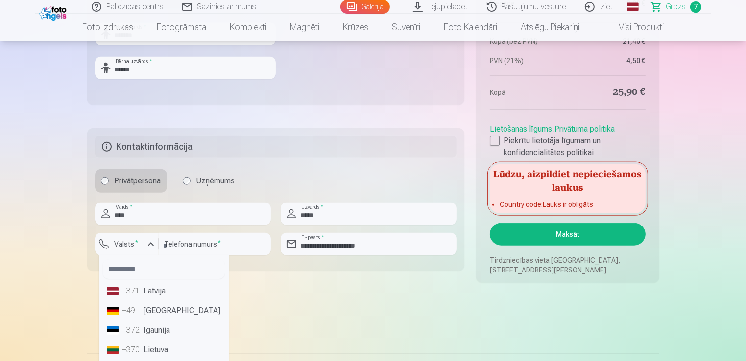
click at [127, 290] on div "+371" at bounding box center [132, 291] width 20 height 12
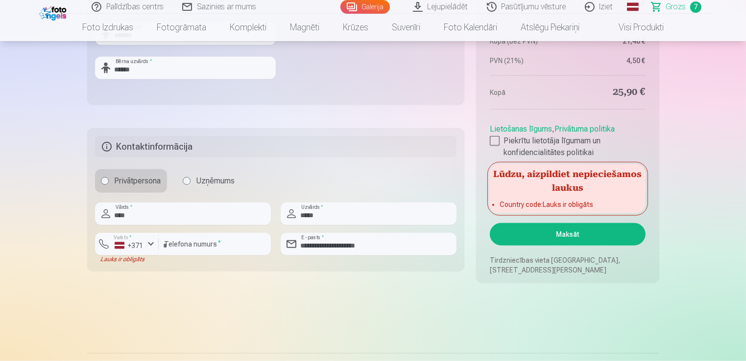
click at [542, 237] on button "Maksāt" at bounding box center [567, 234] width 155 height 23
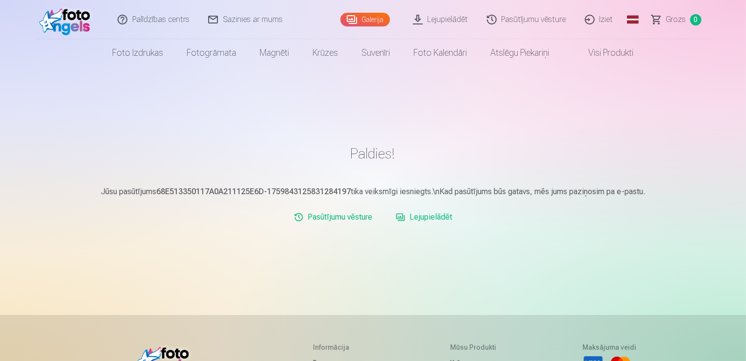
click at [450, 23] on link "Lejupielādēt" at bounding box center [441, 19] width 74 height 39
